Goal: Use online tool/utility: Utilize a website feature to perform a specific function

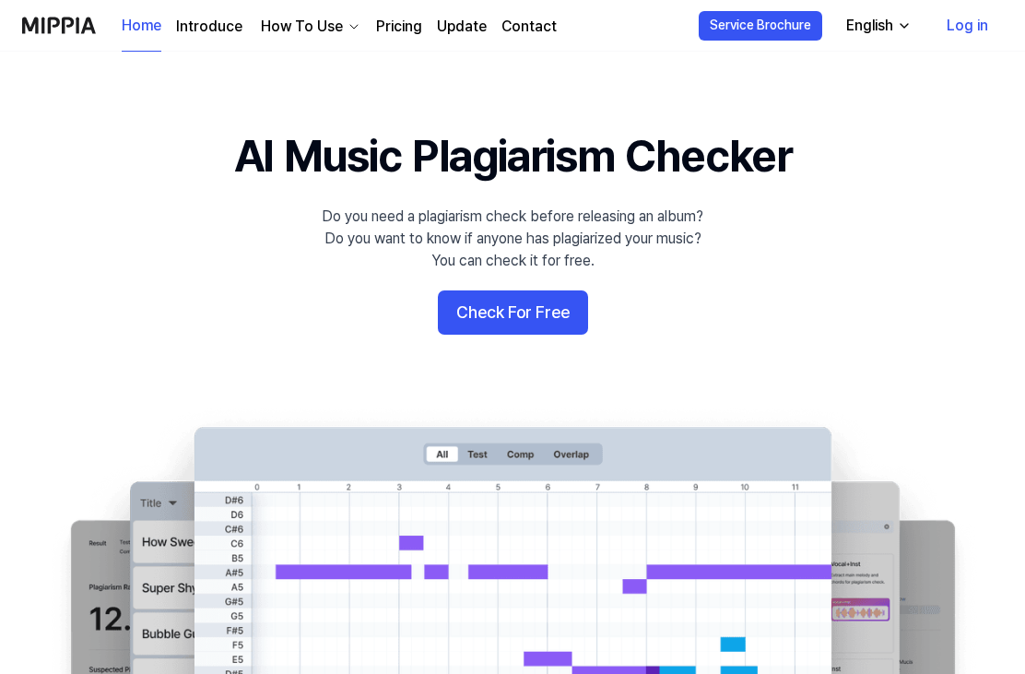
click at [487, 327] on button "Check For Free" at bounding box center [513, 312] width 150 height 44
click at [565, 305] on button "Check For Free" at bounding box center [513, 312] width 150 height 44
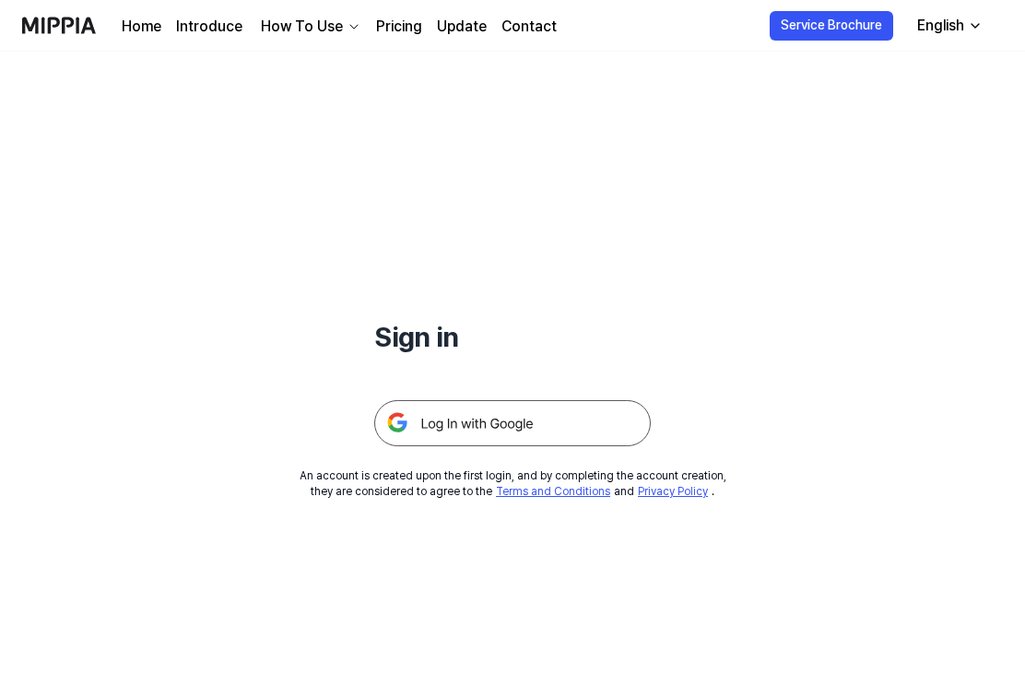
click at [595, 417] on img at bounding box center [512, 423] width 277 height 46
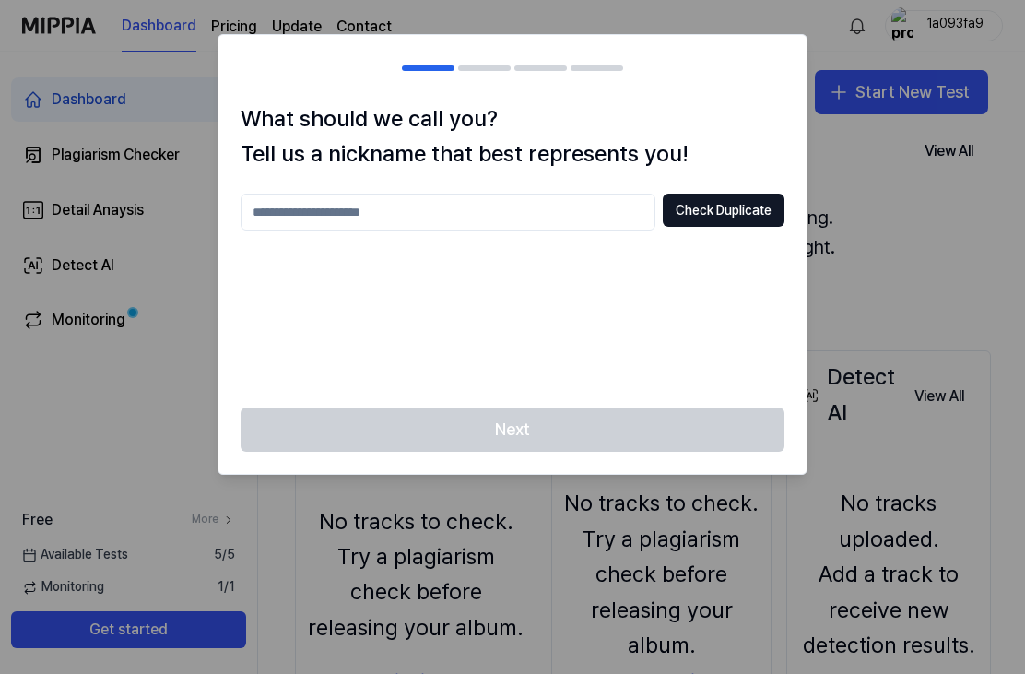
click at [623, 206] on input "text" at bounding box center [448, 212] width 415 height 37
type input "*"
click at [764, 218] on button "Check Duplicate" at bounding box center [724, 210] width 122 height 33
click at [584, 202] on input "*" at bounding box center [448, 212] width 415 height 37
type input "**********"
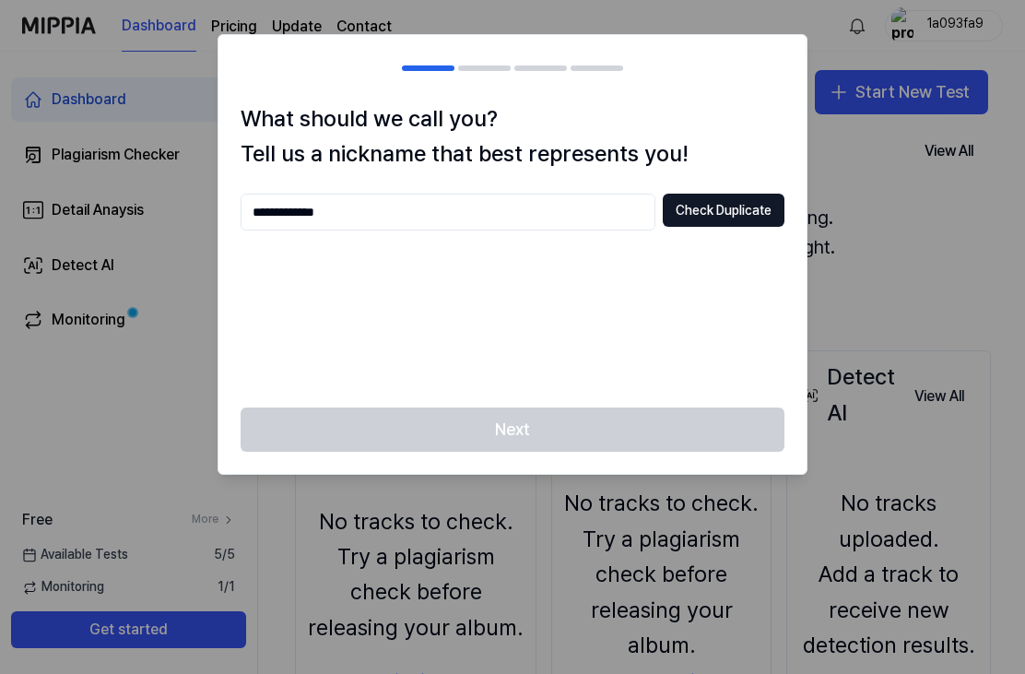
click at [732, 215] on button "Check Duplicate" at bounding box center [724, 210] width 122 height 33
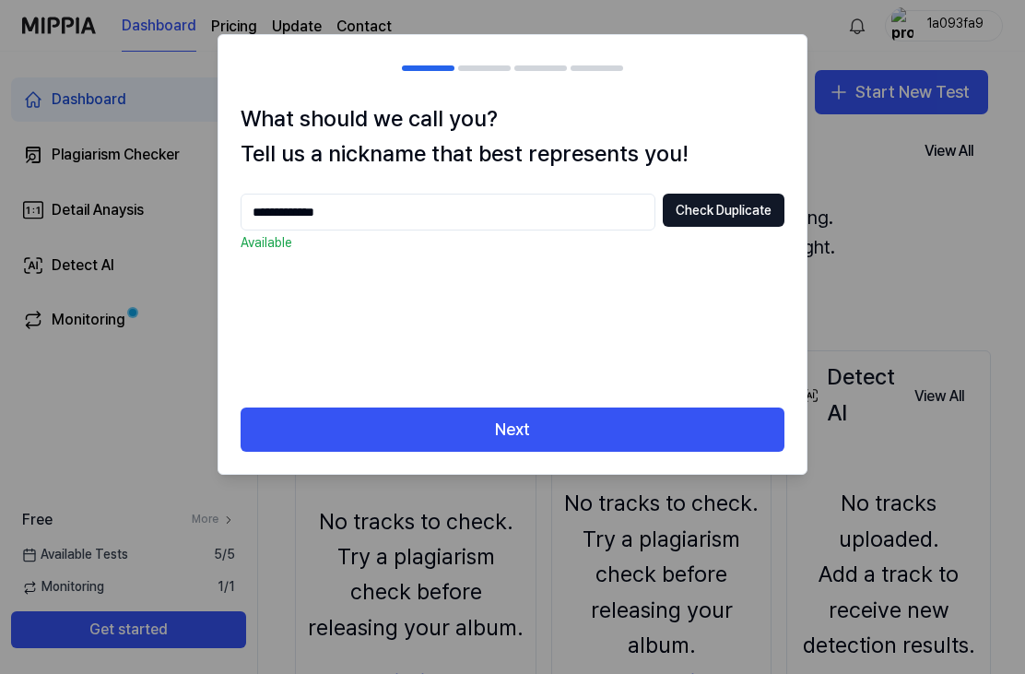
click at [707, 413] on button "Next" at bounding box center [513, 430] width 544 height 44
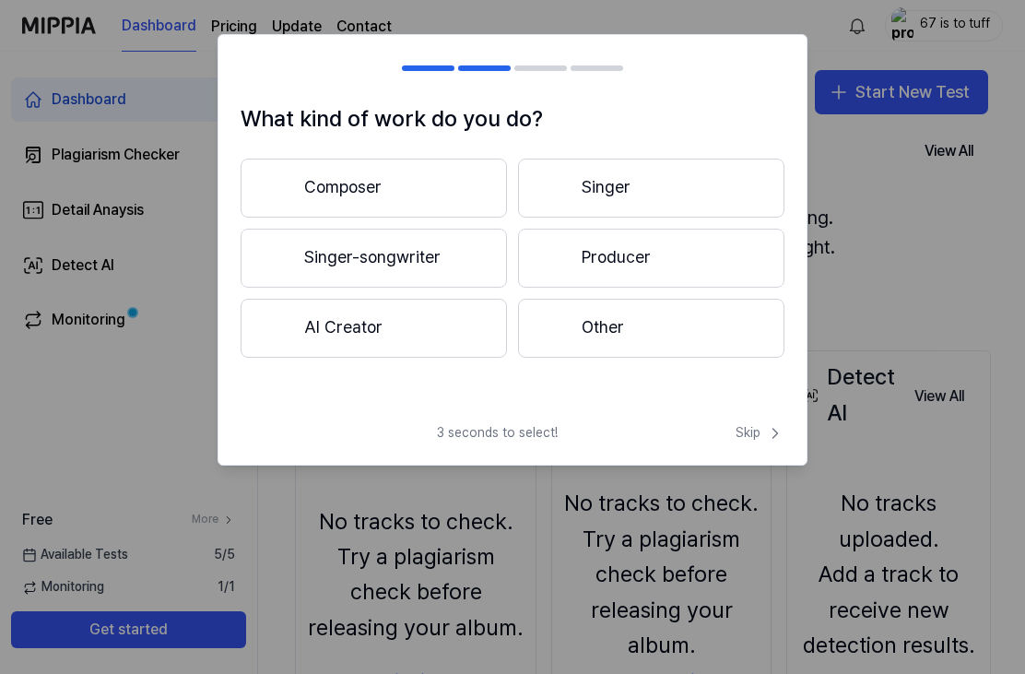
click at [456, 186] on button "Composer" at bounding box center [374, 188] width 266 height 59
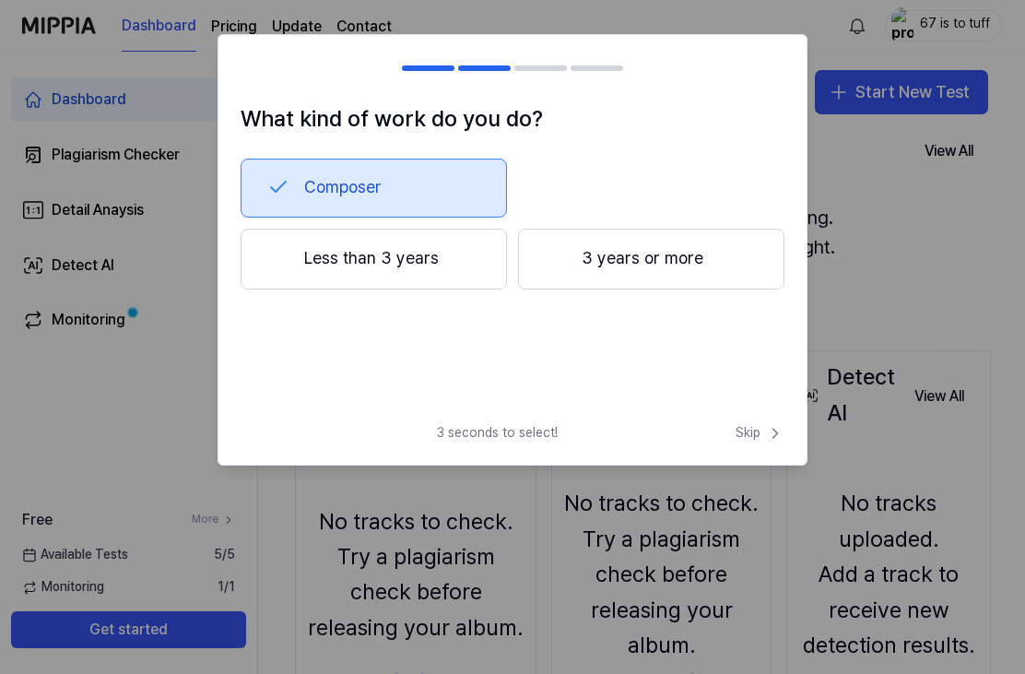
click at [435, 249] on button "Less than 3 years" at bounding box center [374, 259] width 266 height 61
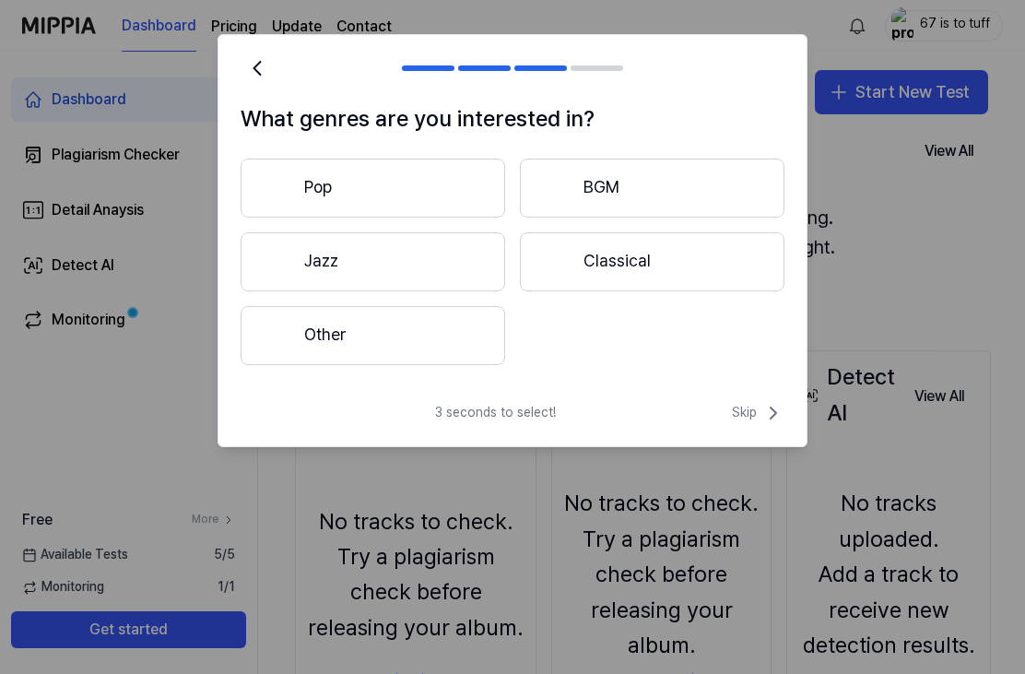
click at [473, 345] on button "Other" at bounding box center [373, 335] width 265 height 59
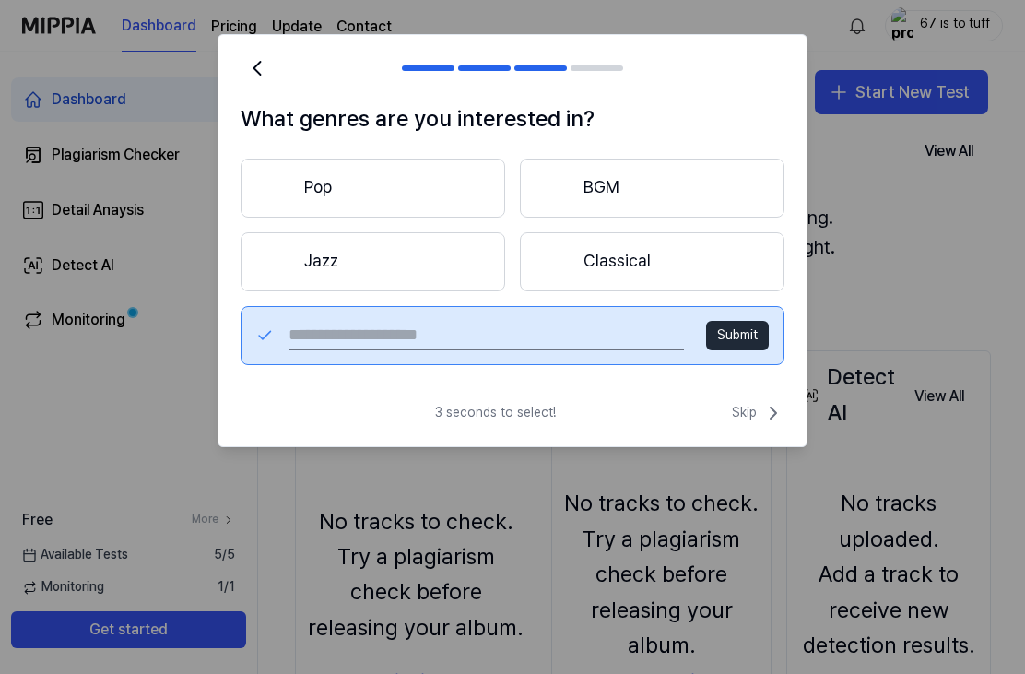
click at [566, 339] on input "text" at bounding box center [487, 336] width 396 height 30
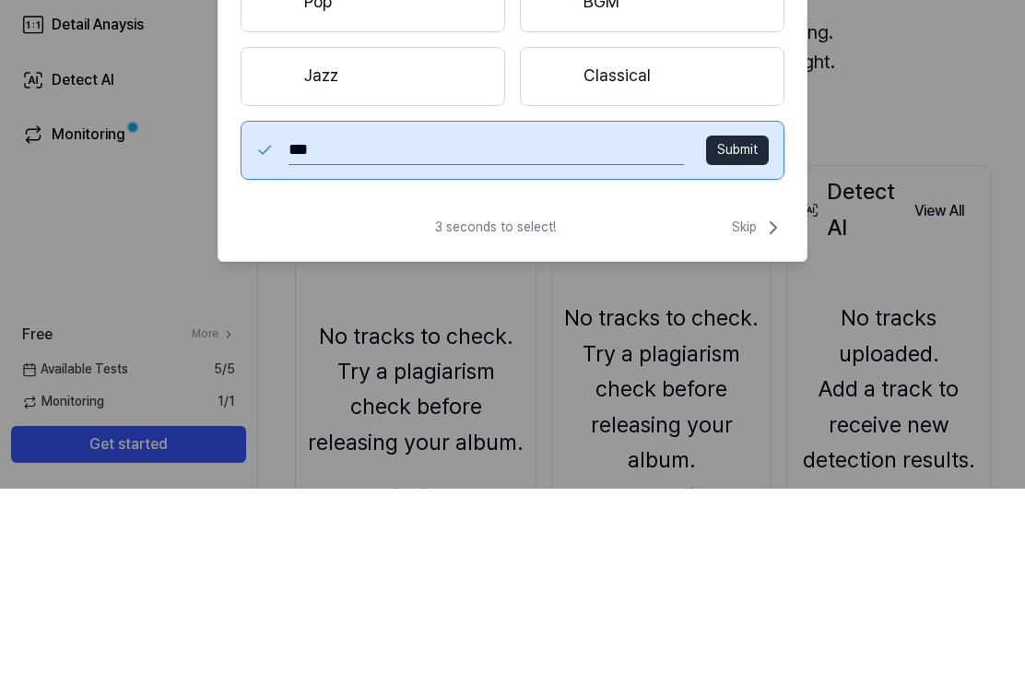
type input "****"
click at [740, 321] on button "Submit" at bounding box center [737, 336] width 63 height 30
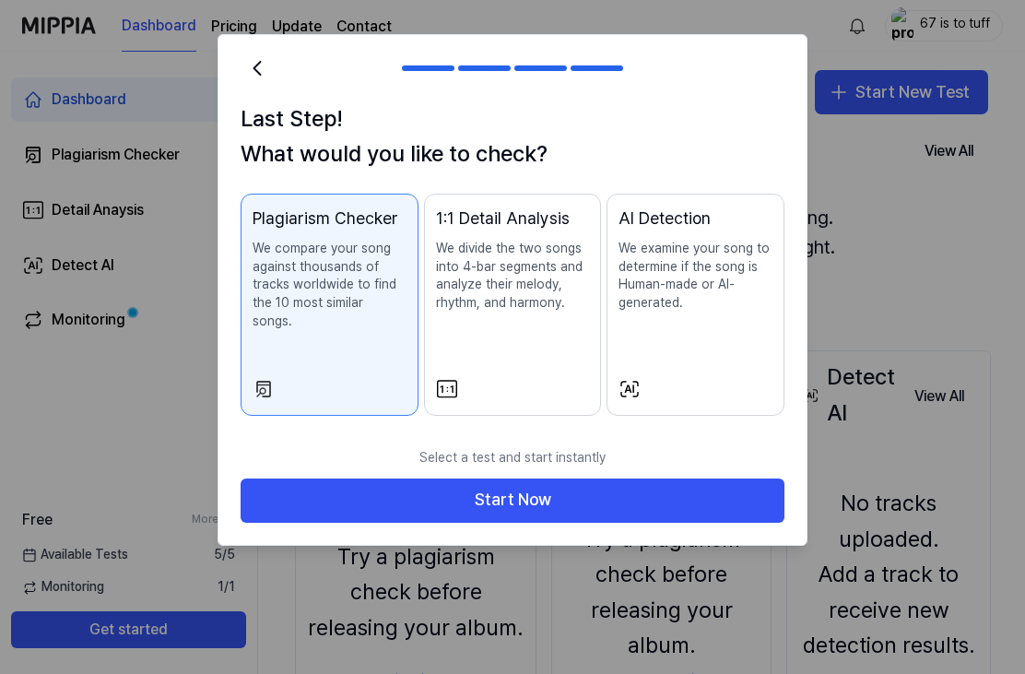
click at [612, 478] on button "Start Now" at bounding box center [513, 500] width 544 height 44
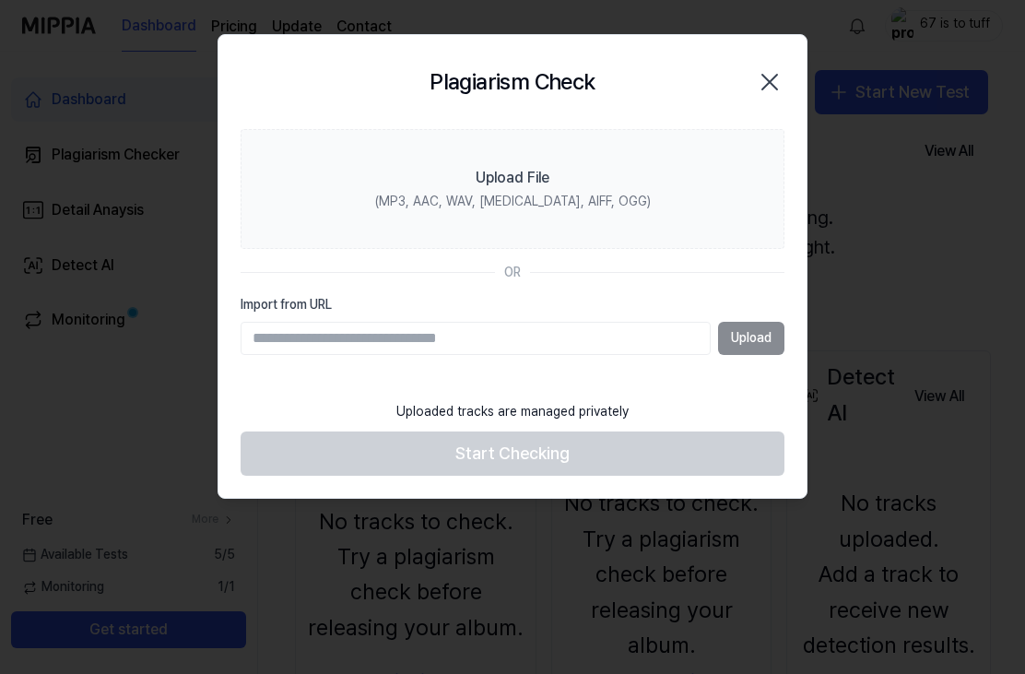
click at [628, 195] on label "Upload File (MP3, AAC, WAV, FLAC, AIFF, OGG)" at bounding box center [513, 189] width 544 height 120
click at [0, 0] on input "Upload File (MP3, AAC, WAV, FLAC, AIFF, OGG)" at bounding box center [0, 0] width 0 height 0
